Goal: Information Seeking & Learning: Understand process/instructions

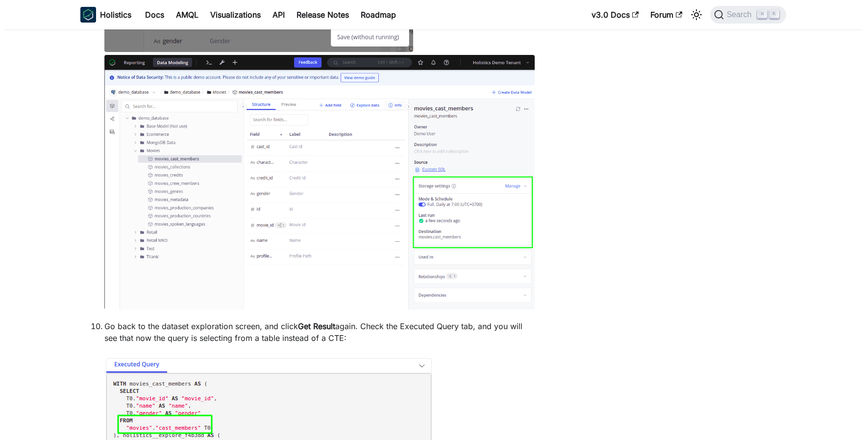
scroll to position [5921, 0]
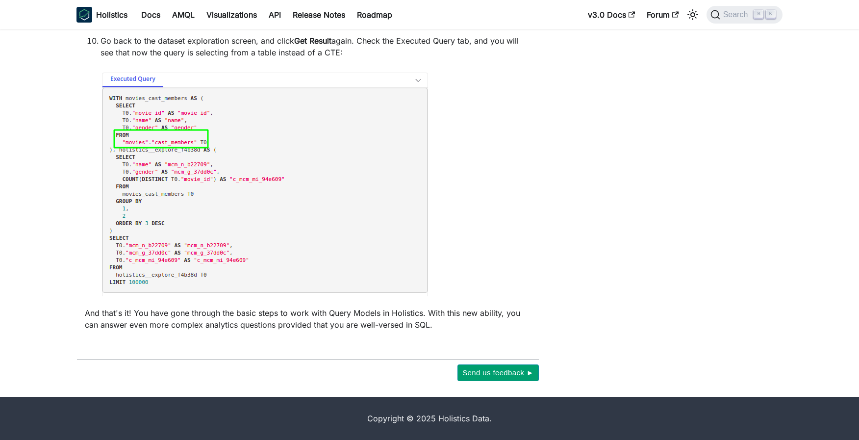
click at [510, 132] on li "Go back to the dataset exploration screen, and click Get Result again. Check th…" at bounding box center [315, 167] width 430 height 264
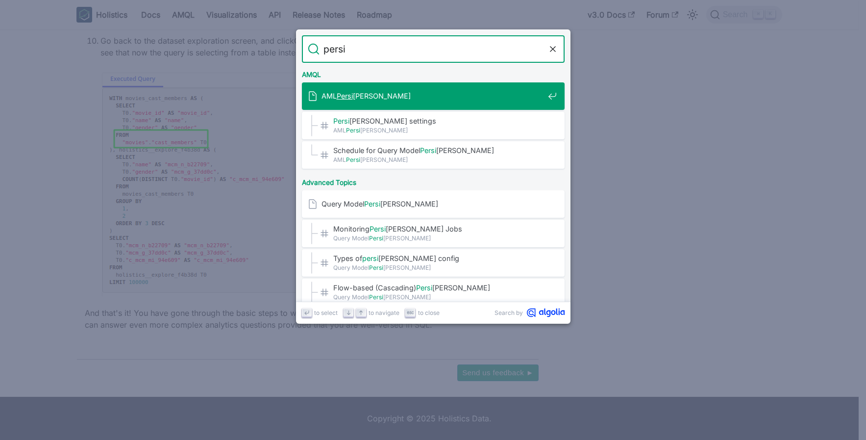
type input "persis"
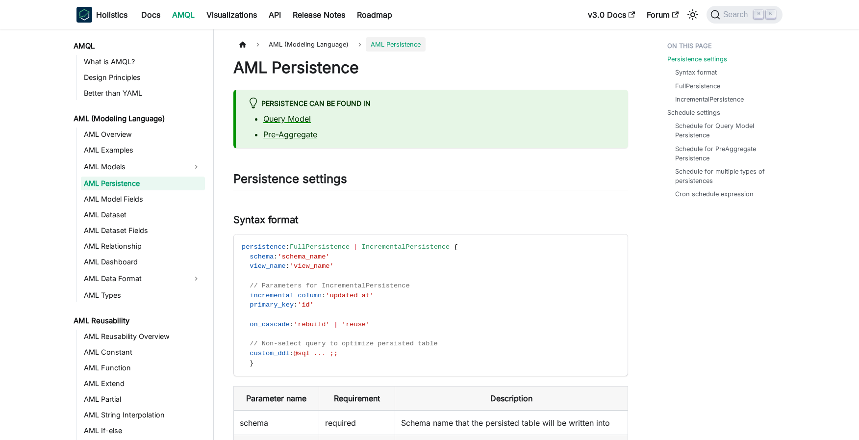
click at [293, 118] on link "Query Model" at bounding box center [287, 119] width 48 height 10
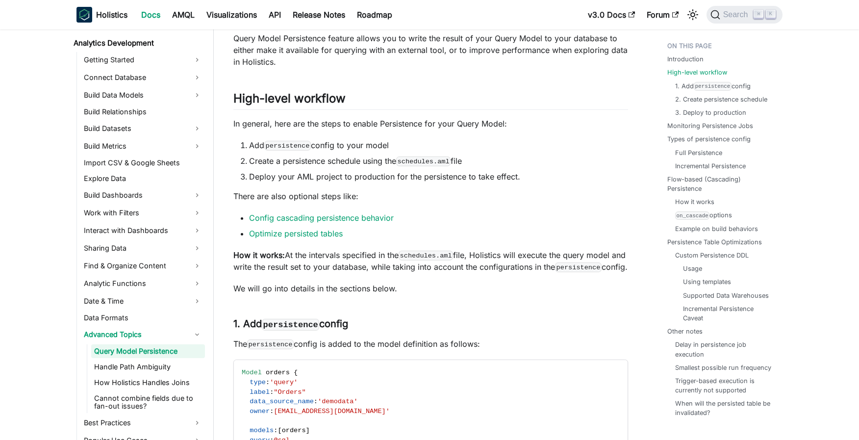
scroll to position [188, 0]
click at [262, 125] on p "In general, here are the steps to enable Persistence for your Query Model:" at bounding box center [430, 123] width 395 height 12
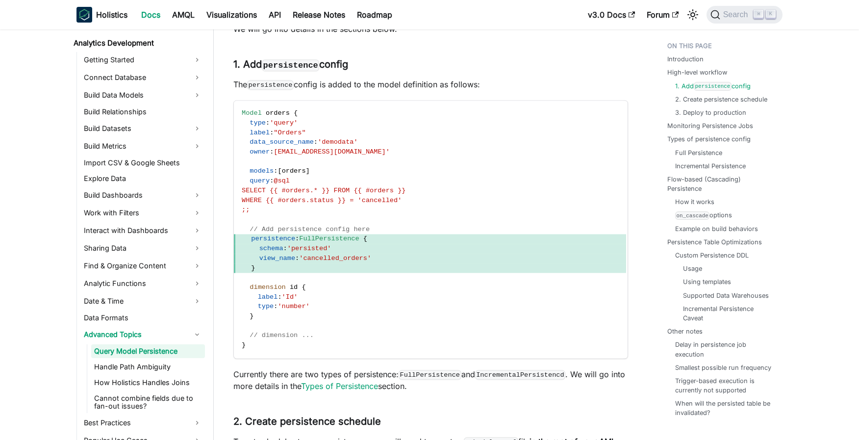
scroll to position [447, 0]
click at [247, 70] on h3 "1. Add persistence config ​" at bounding box center [430, 64] width 395 height 12
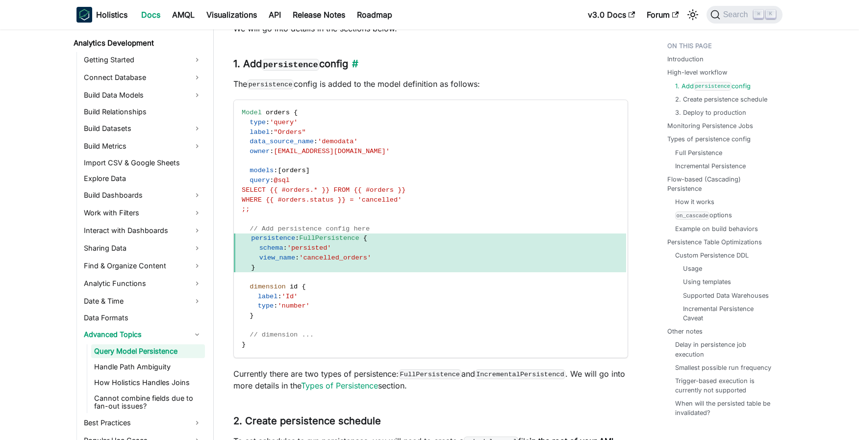
click at [295, 71] on code "persistence" at bounding box center [290, 65] width 57 height 12
click at [296, 71] on code "persistence" at bounding box center [290, 65] width 57 height 12
click at [358, 70] on link "​" at bounding box center [353, 64] width 10 height 12
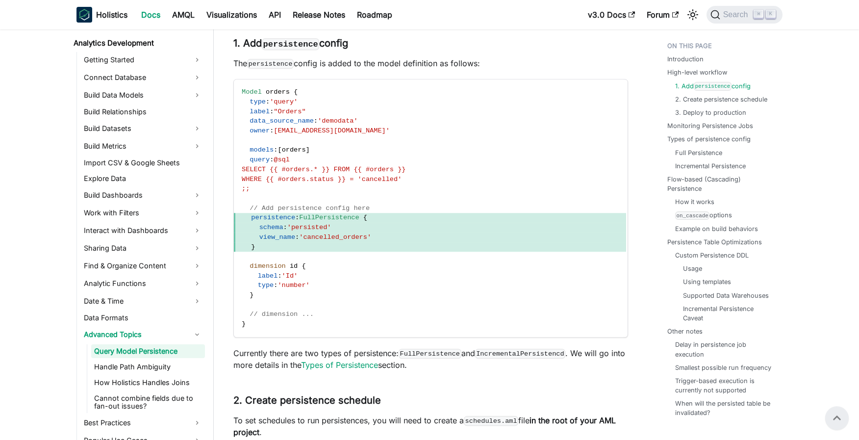
scroll to position [436, 0]
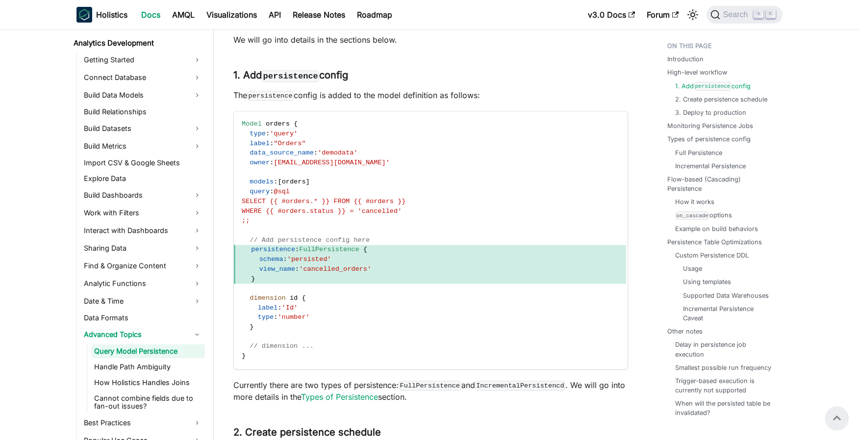
click at [277, 100] on code "persistence" at bounding box center [270, 96] width 47 height 10
drag, startPoint x: 277, startPoint y: 112, endPoint x: 317, endPoint y: 111, distance: 39.7
click at [277, 100] on code "persistence" at bounding box center [270, 96] width 47 height 10
click at [318, 101] on p "The persistence config is added to the model definition as follows:" at bounding box center [430, 95] width 395 height 12
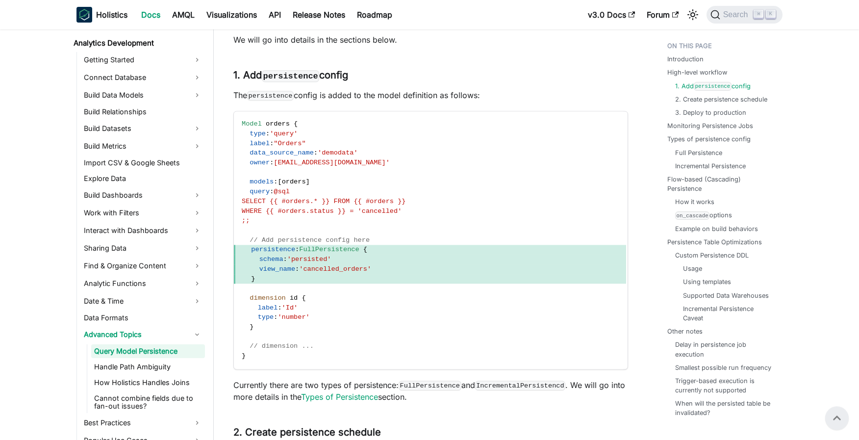
click at [340, 101] on p "The persistence config is added to the model definition as follows:" at bounding box center [430, 95] width 395 height 12
drag, startPoint x: 340, startPoint y: 108, endPoint x: 359, endPoint y: 107, distance: 19.1
click at [340, 101] on p "The persistence config is added to the model definition as follows:" at bounding box center [430, 95] width 395 height 12
click at [359, 101] on p "The persistence config is added to the model definition as follows:" at bounding box center [430, 95] width 395 height 12
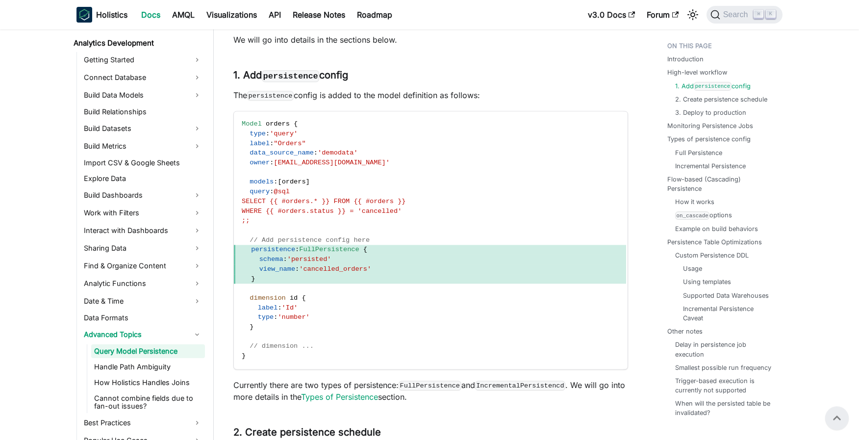
click at [377, 101] on p "The persistence config is added to the model definition as follows:" at bounding box center [430, 95] width 395 height 12
click at [396, 101] on p "The persistence config is added to the model definition as follows:" at bounding box center [430, 95] width 395 height 12
click at [408, 101] on p "The persistence config is added to the model definition as follows:" at bounding box center [430, 95] width 395 height 12
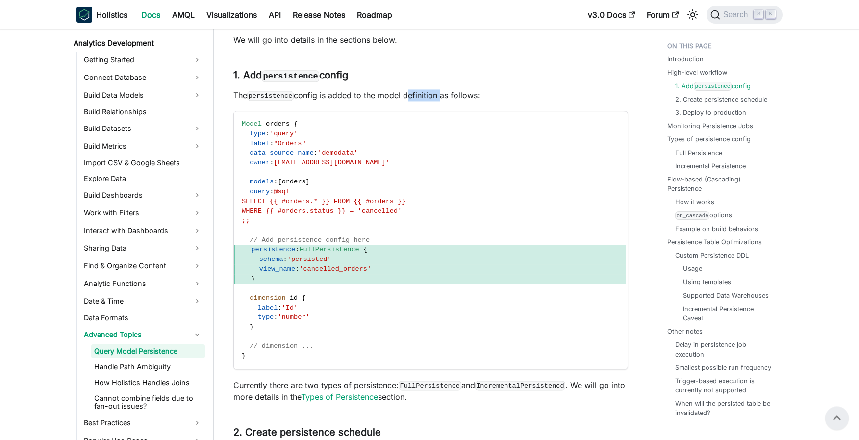
click at [408, 101] on p "The persistence config is added to the model definition as follows:" at bounding box center [430, 95] width 395 height 12
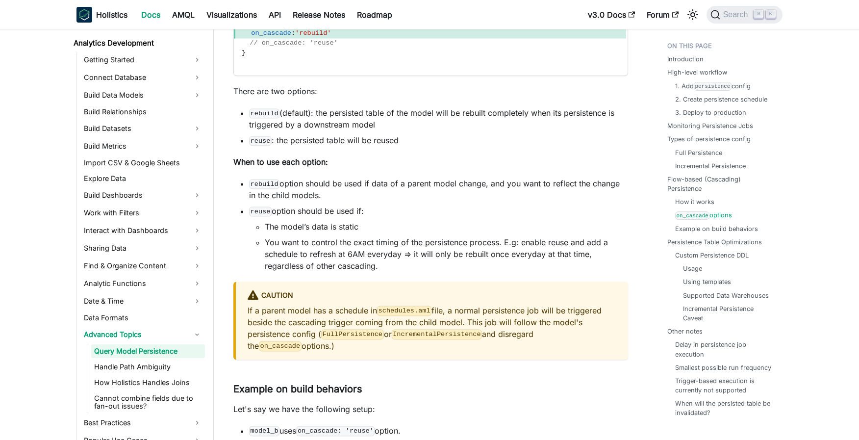
scroll to position [4459, 0]
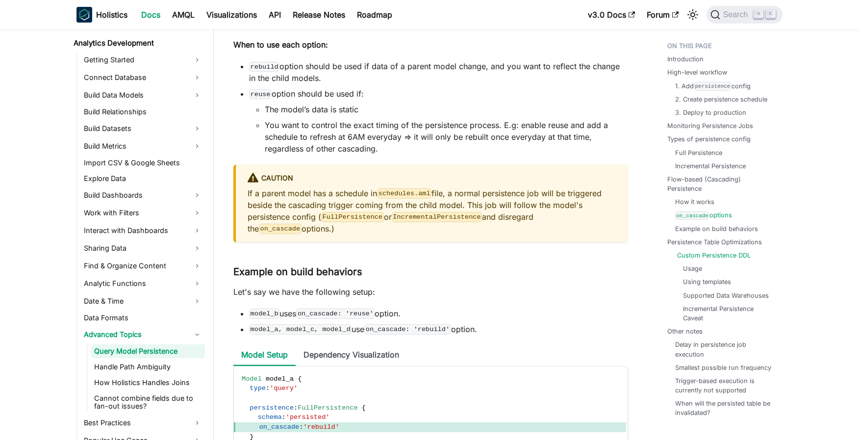
click at [685, 250] on link "Custom Persistence DDL" at bounding box center [714, 254] width 74 height 9
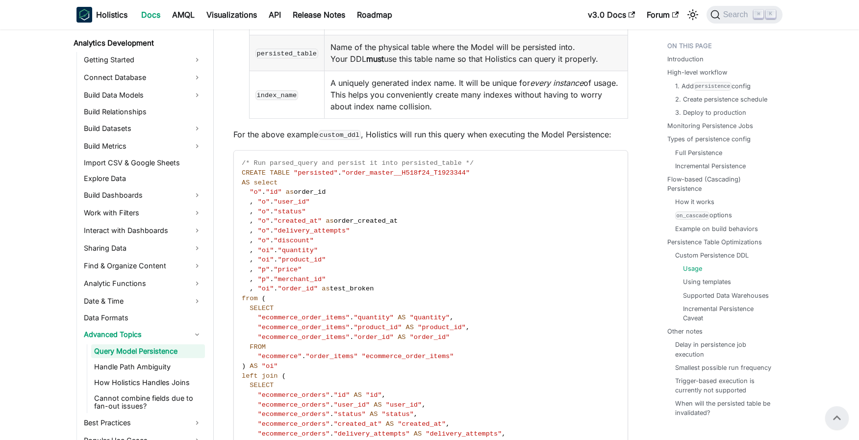
scroll to position [6362, 0]
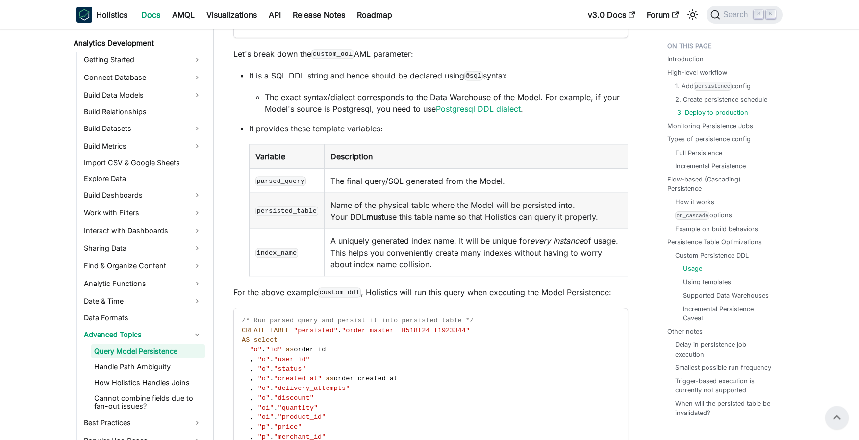
click at [726, 108] on link "3. Deploy to production" at bounding box center [712, 112] width 71 height 9
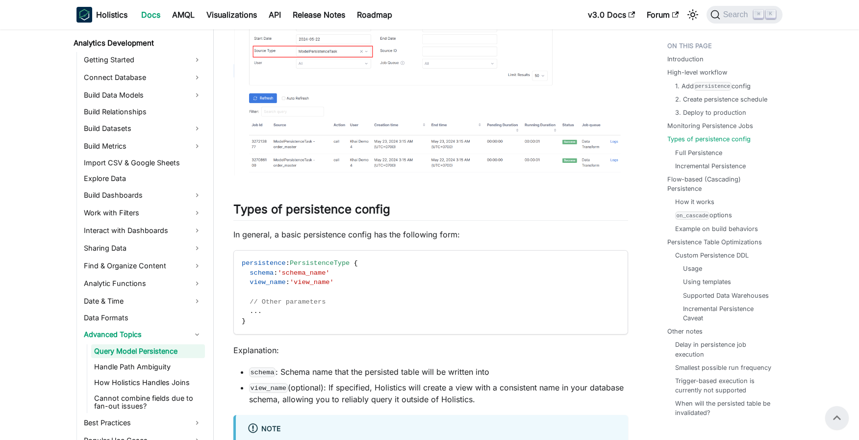
scroll to position [1442, 0]
